Goal: Navigation & Orientation: Find specific page/section

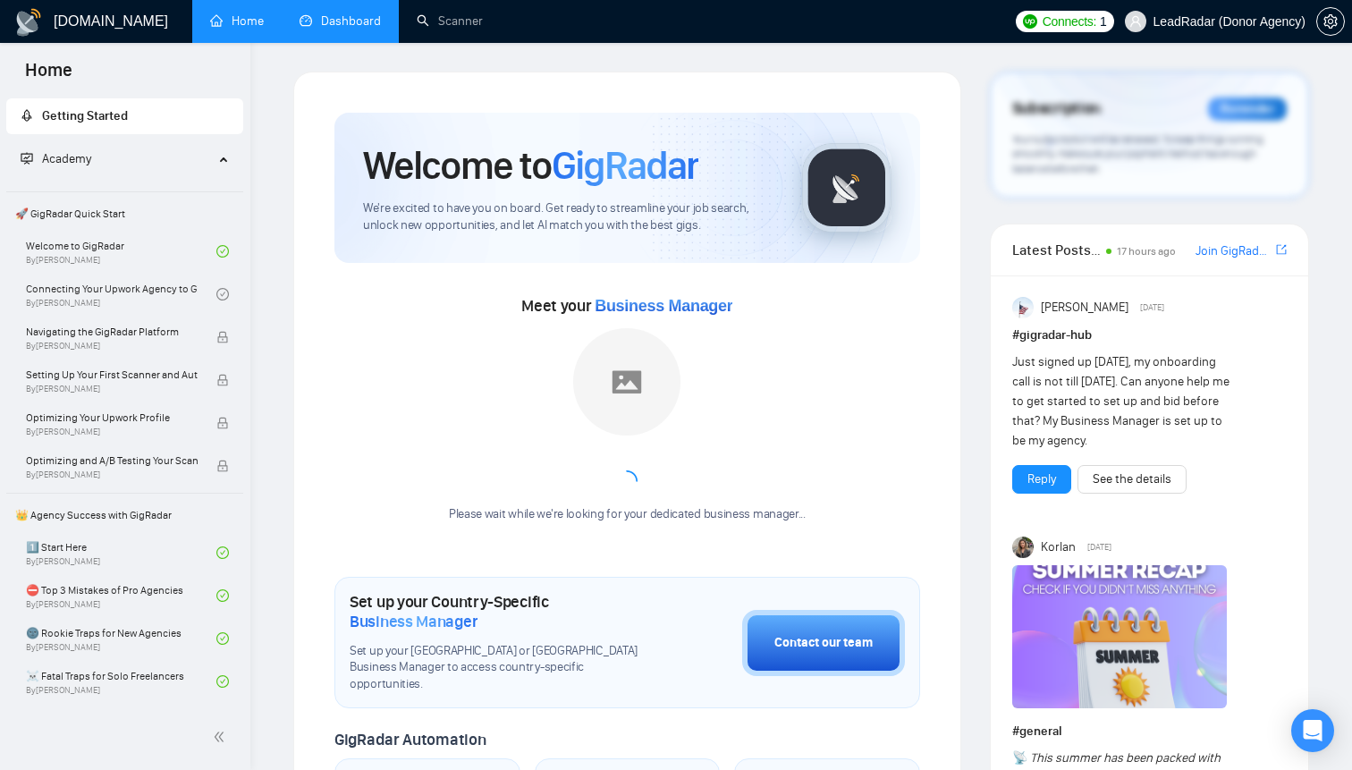
click at [339, 13] on link "Dashboard" at bounding box center [340, 20] width 81 height 15
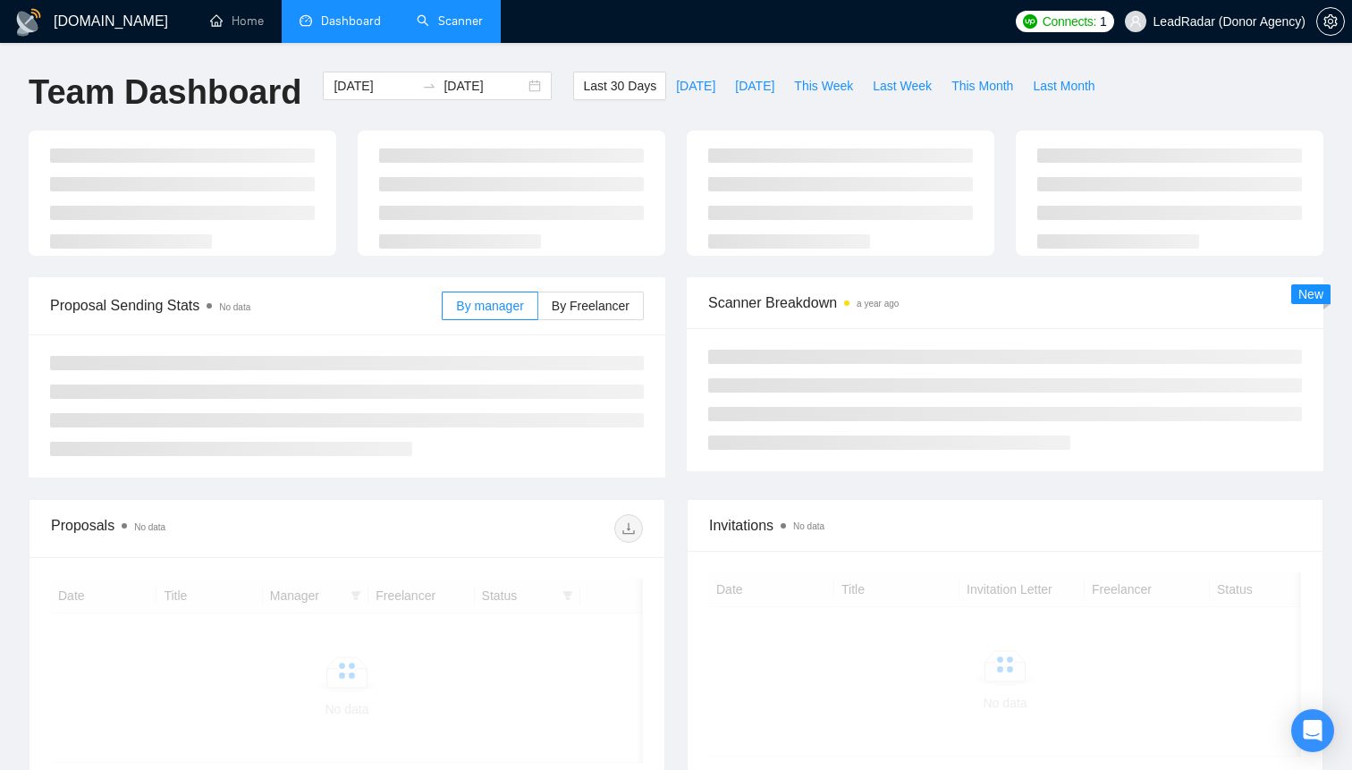
click at [462, 13] on link "Scanner" at bounding box center [450, 20] width 66 height 15
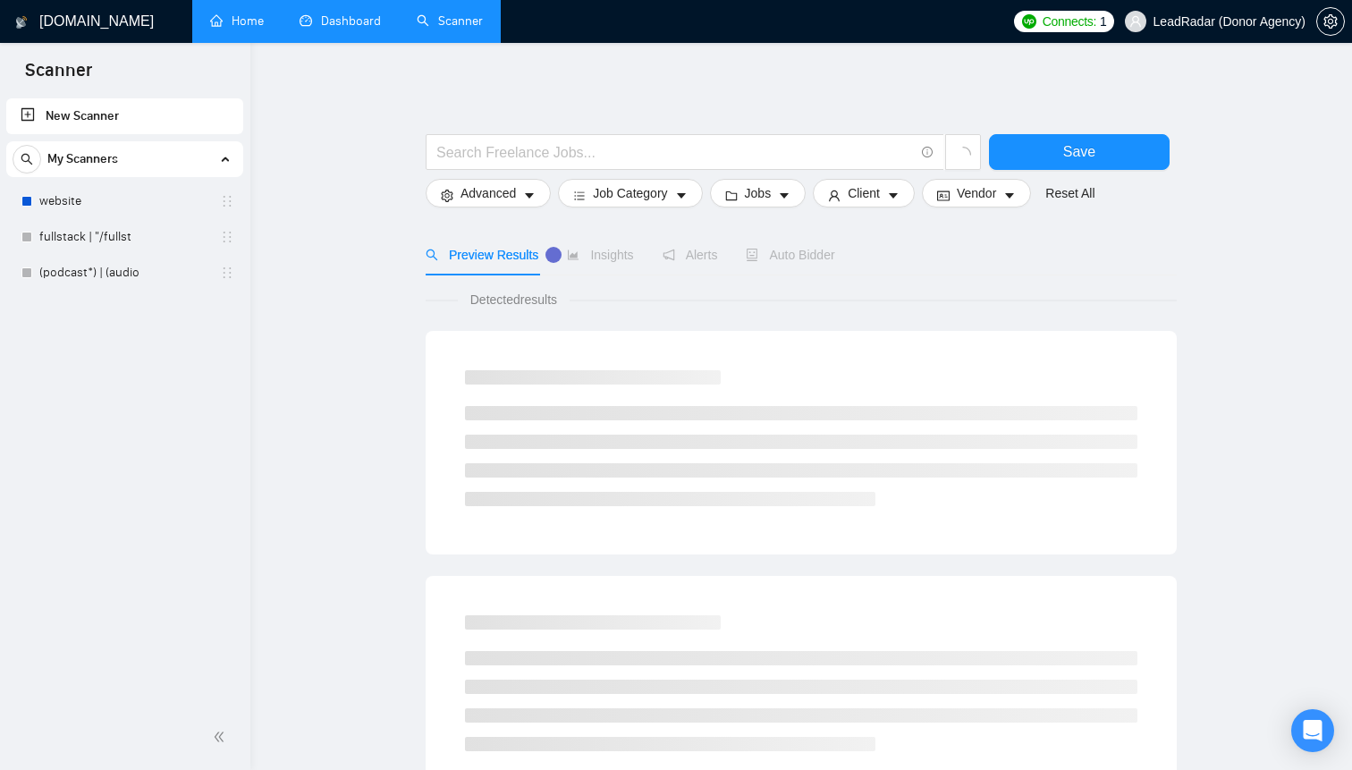
click at [233, 29] on link "Home" at bounding box center [237, 20] width 54 height 15
